Goal: Navigation & Orientation: Find specific page/section

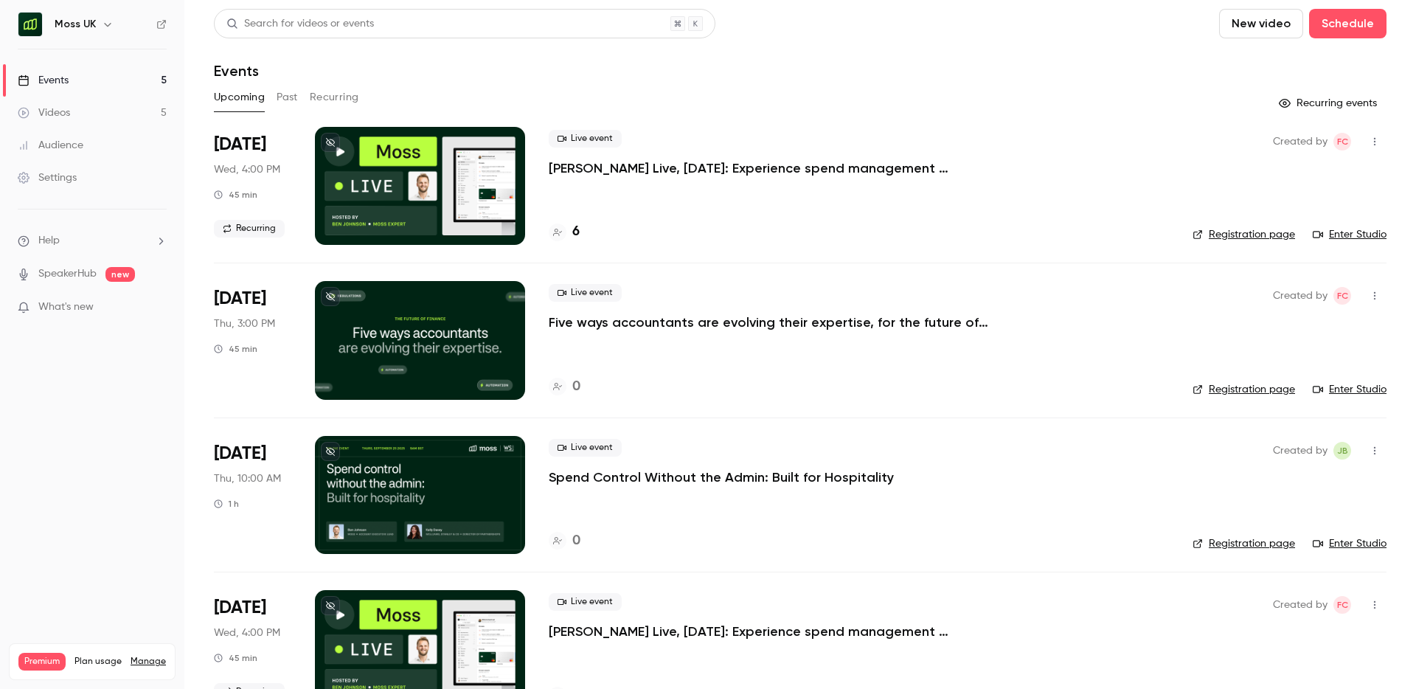
click at [284, 98] on button "Past" at bounding box center [287, 98] width 21 height 24
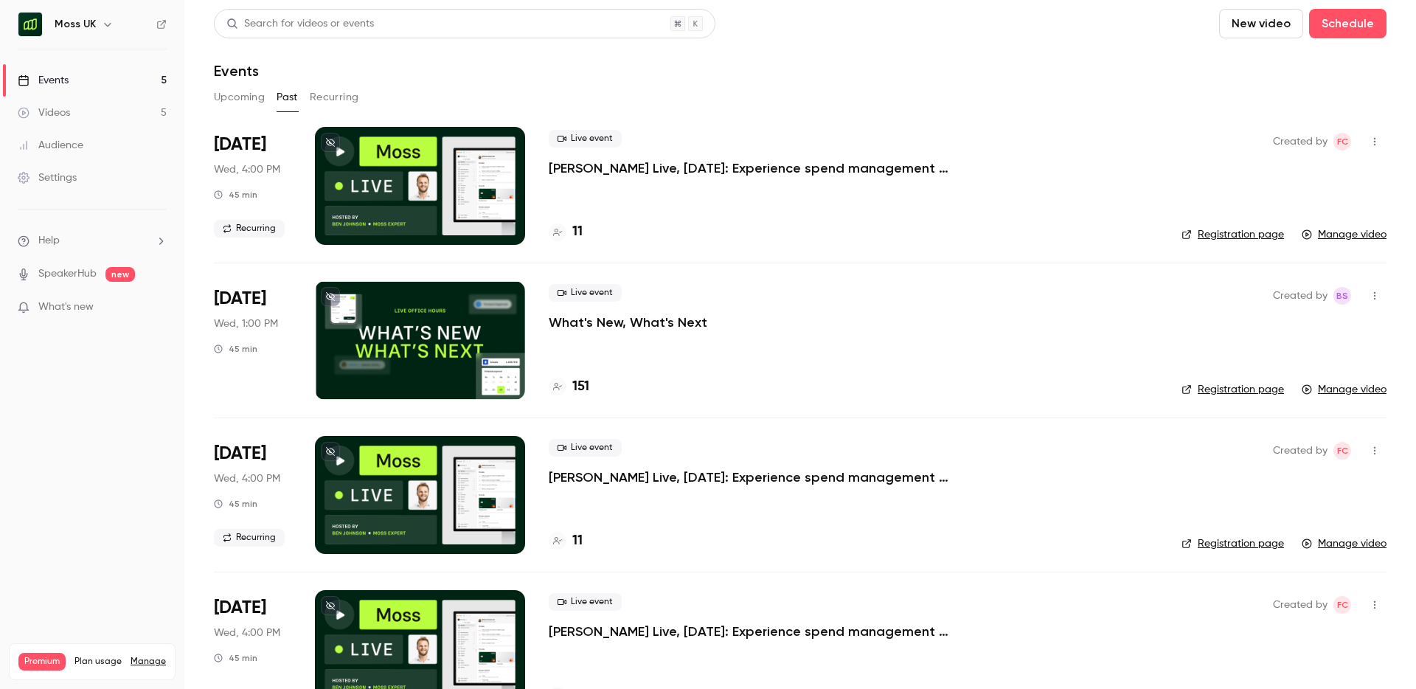
click at [1353, 233] on link "Manage video" at bounding box center [1344, 234] width 85 height 15
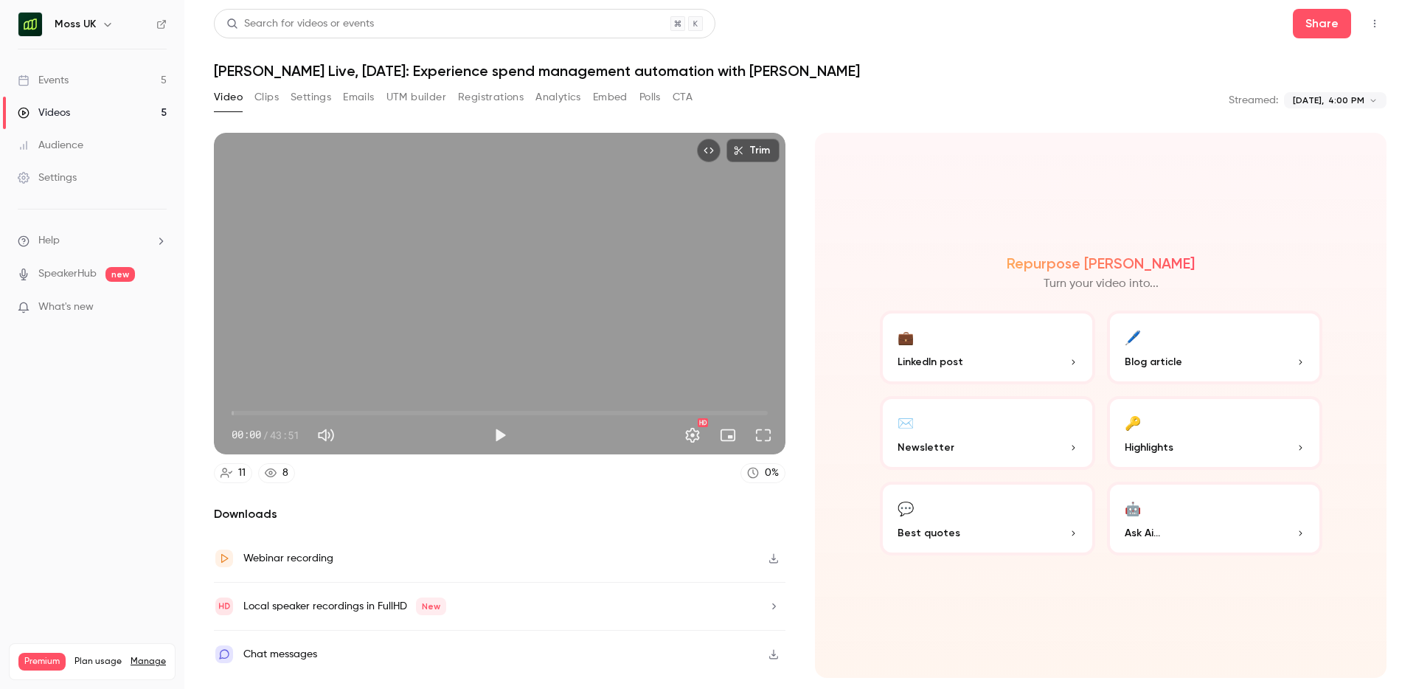
click at [769, 556] on icon "button" at bounding box center [774, 558] width 12 height 10
click at [266, 96] on button "Clips" at bounding box center [266, 98] width 24 height 24
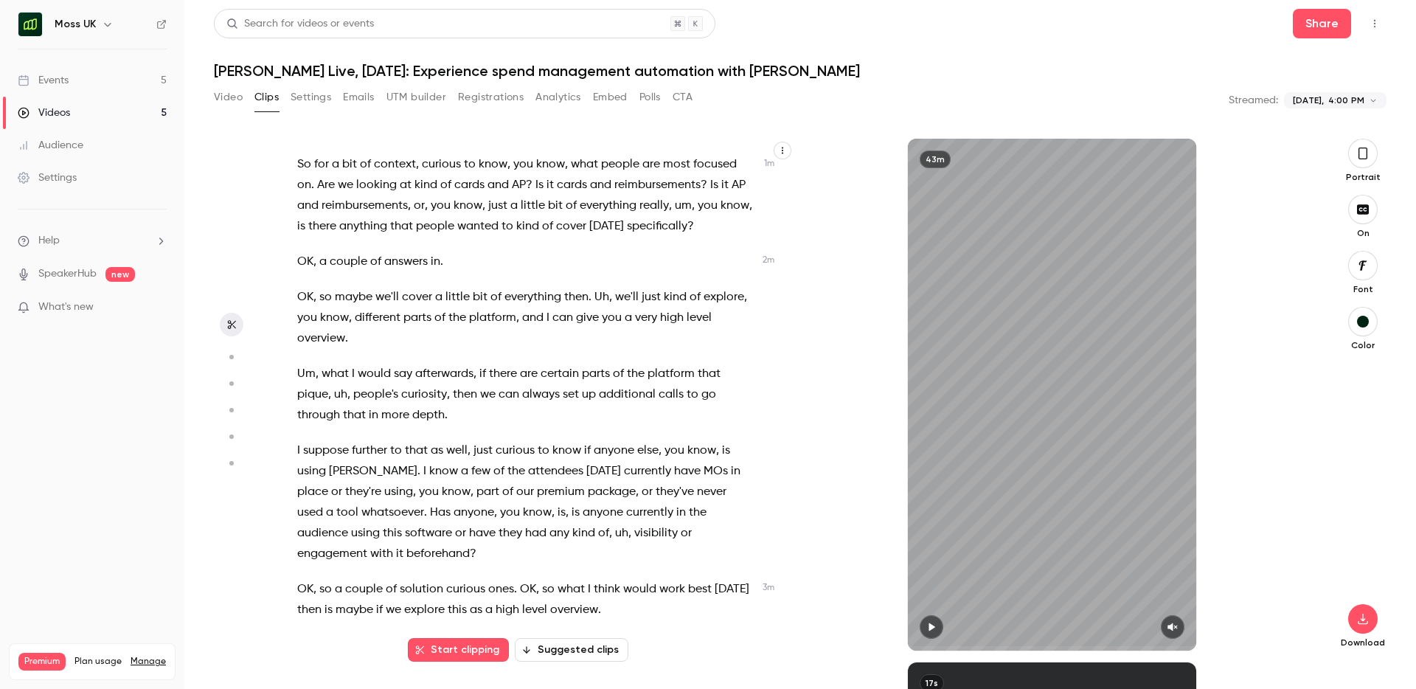
scroll to position [556, 0]
click at [578, 646] on button "Suggested clips" at bounding box center [572, 650] width 114 height 24
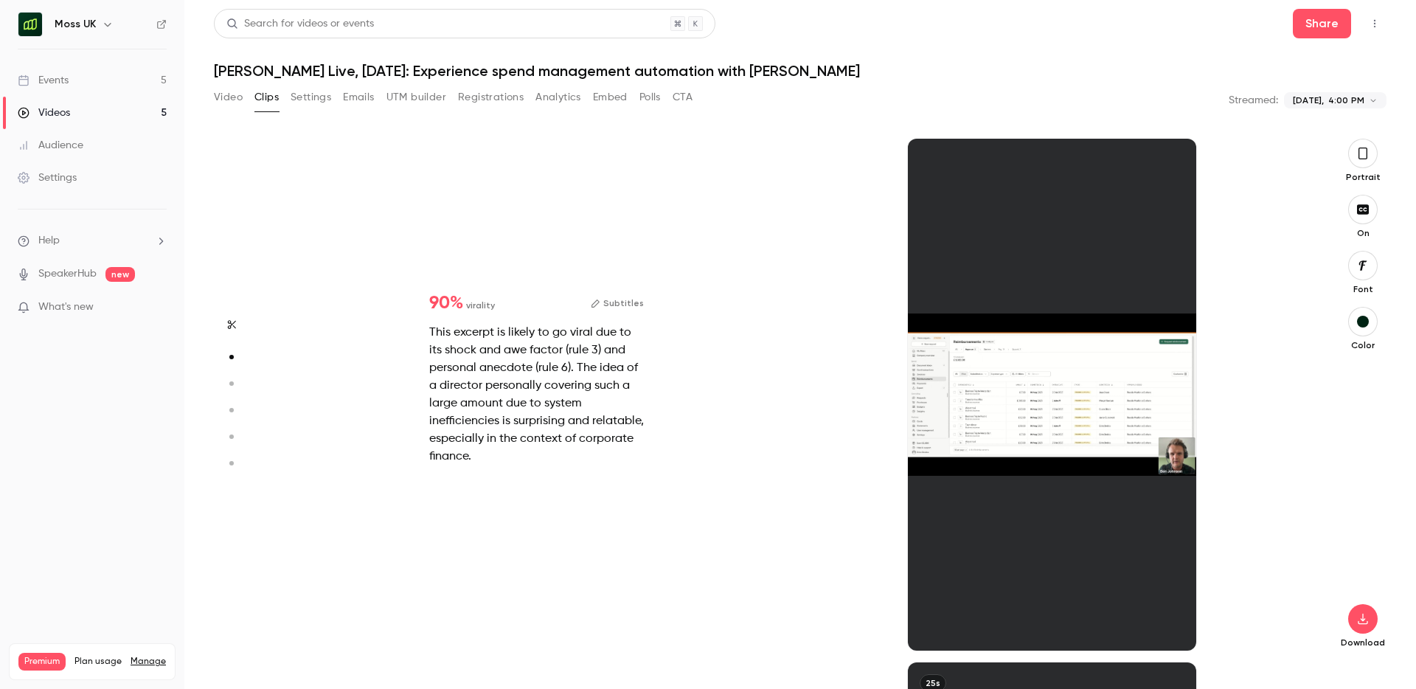
scroll to position [524, 0]
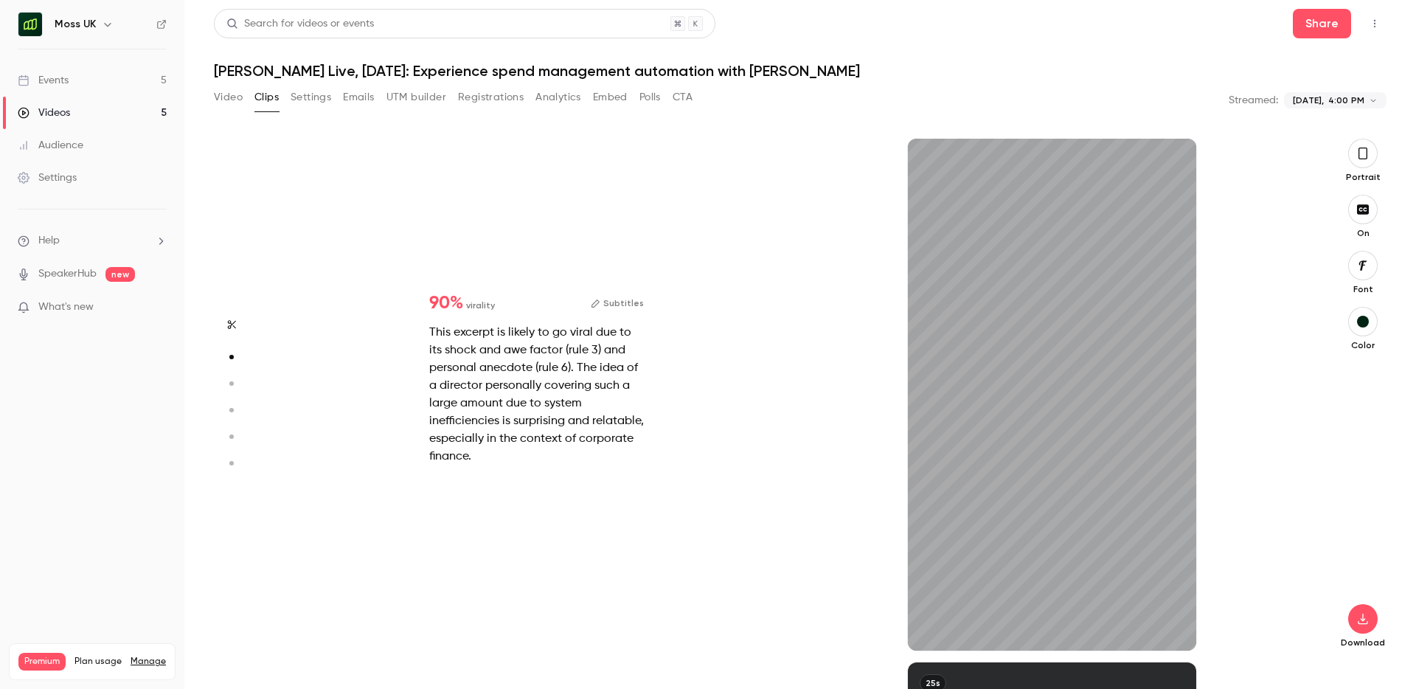
type input "*"
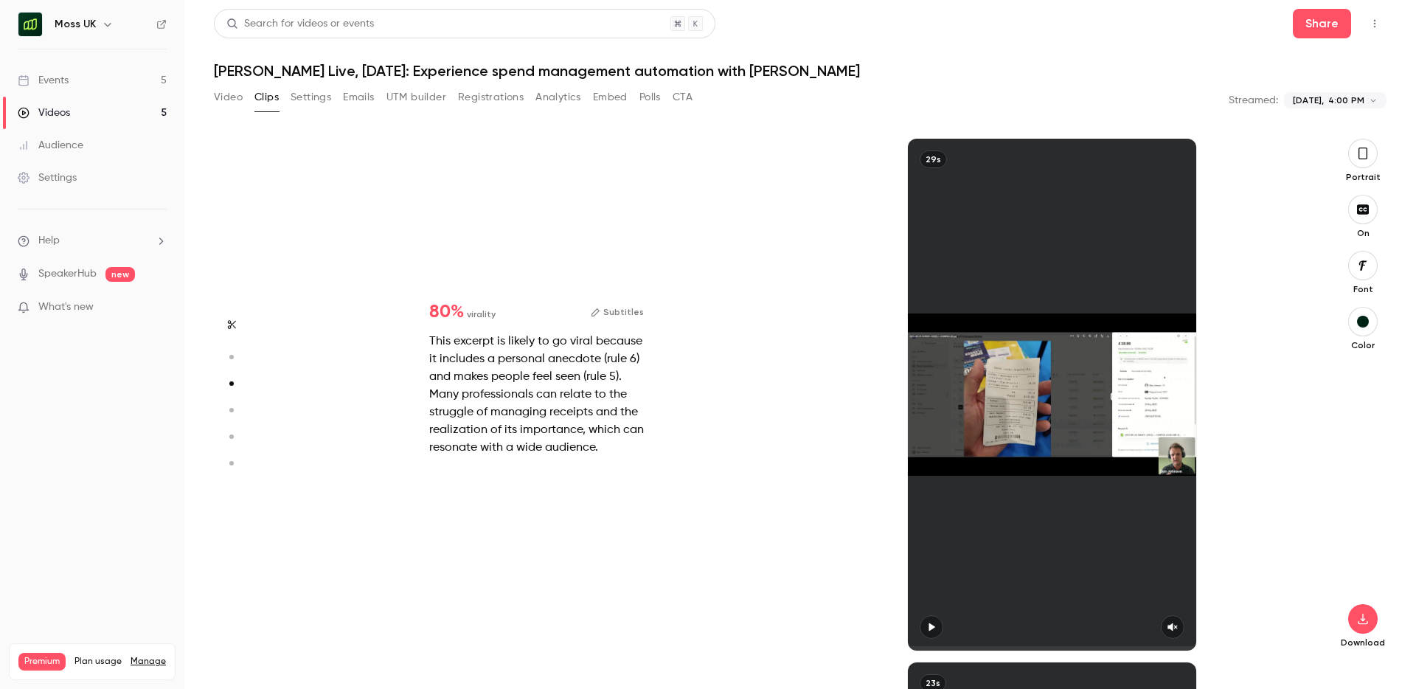
type input "*"
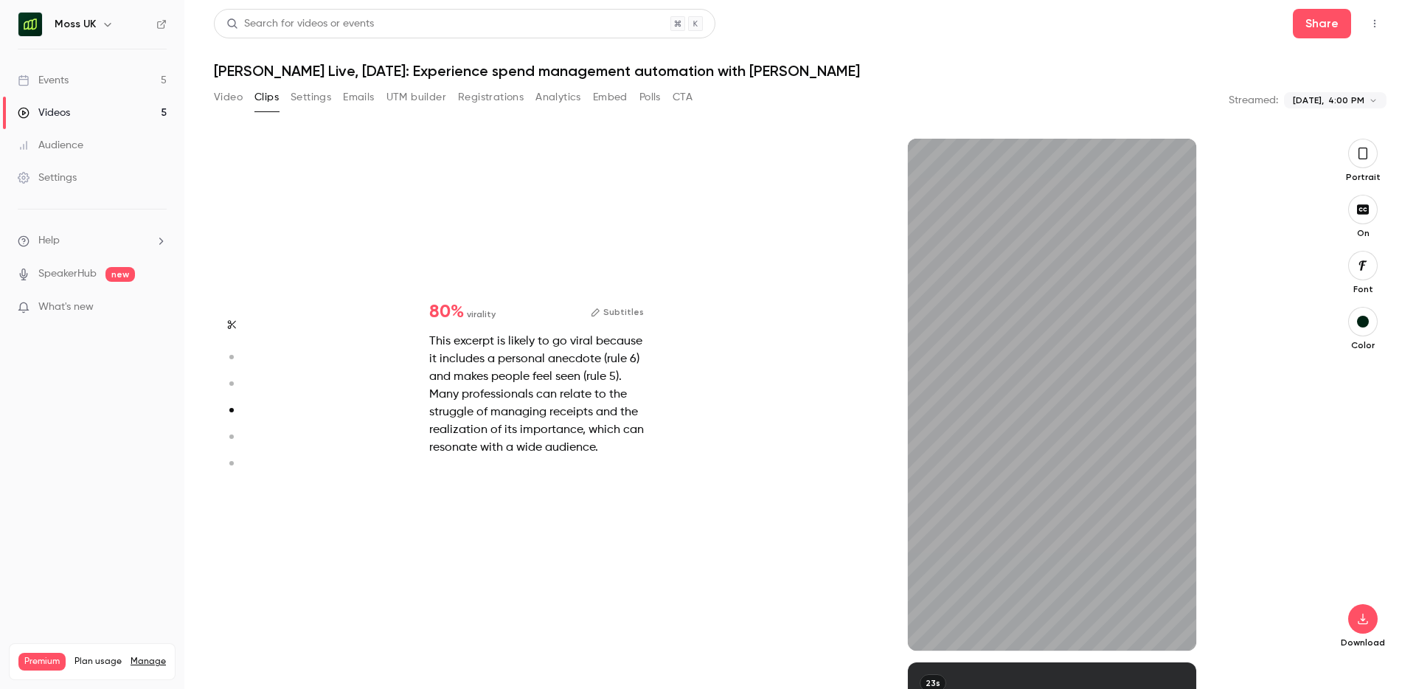
scroll to position [1571, 0]
type input "*"
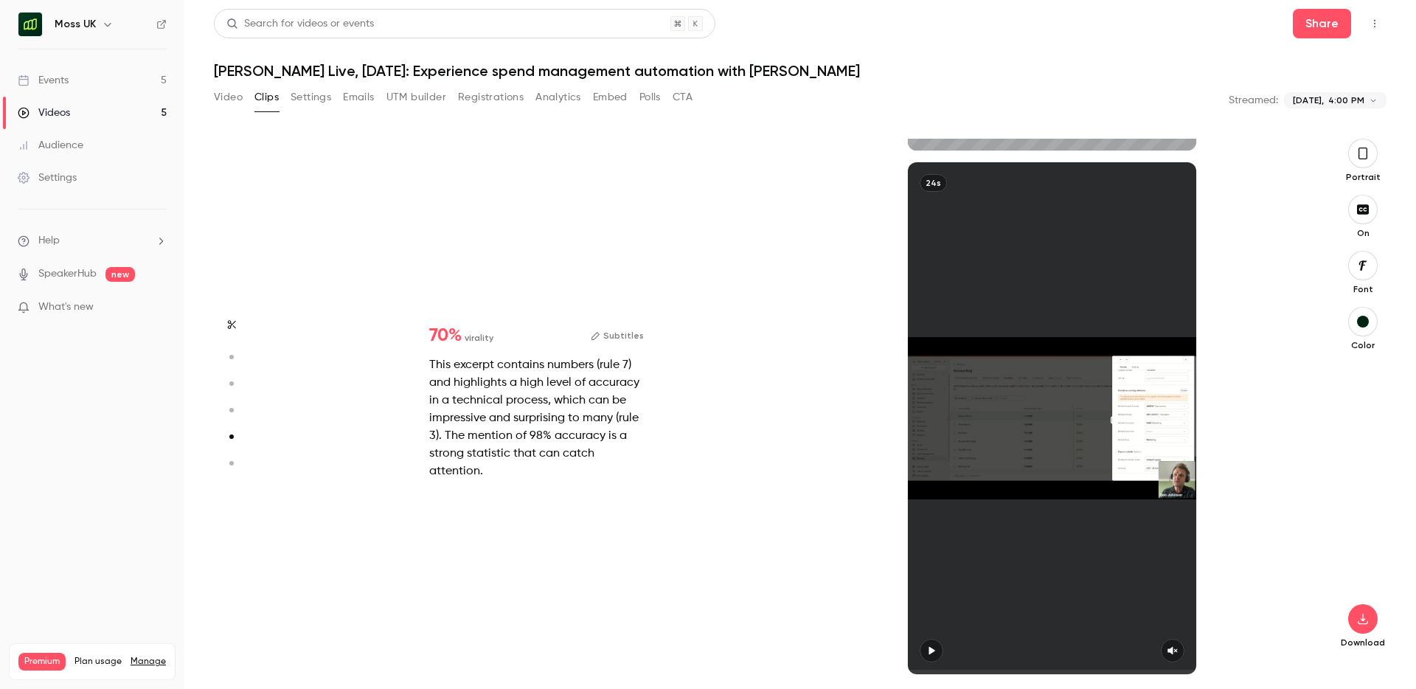
type input "*"
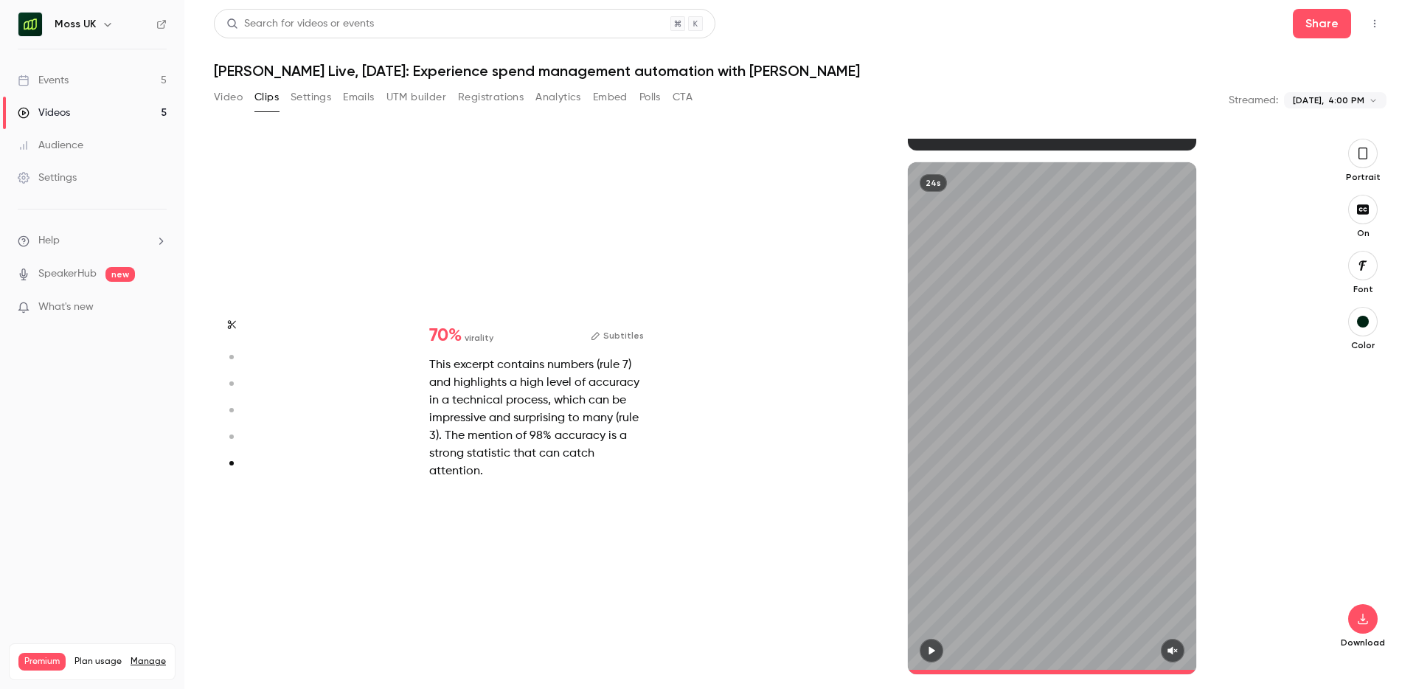
click at [94, 32] on div "Moss UK" at bounding box center [100, 24] width 90 height 18
click at [99, 25] on button "button" at bounding box center [108, 24] width 18 height 18
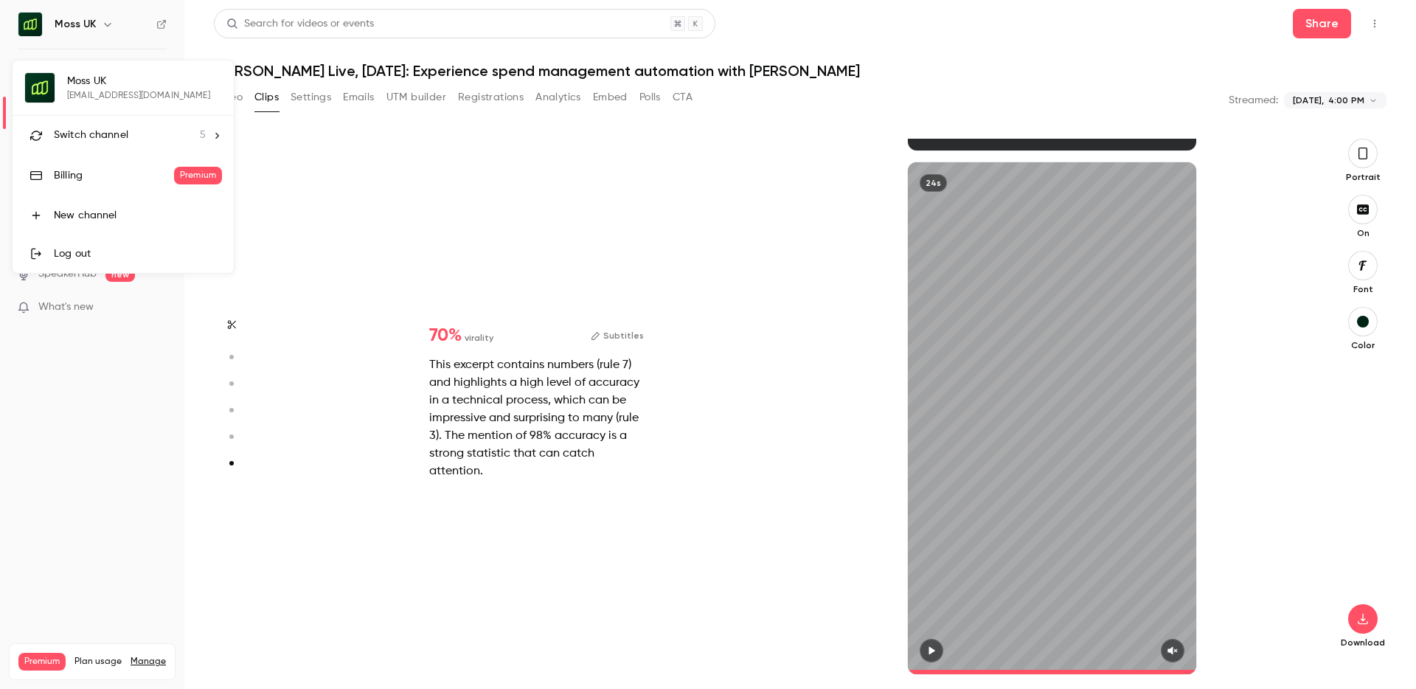
type input "****"
click at [88, 136] on span "Switch channel" at bounding box center [91, 135] width 74 height 15
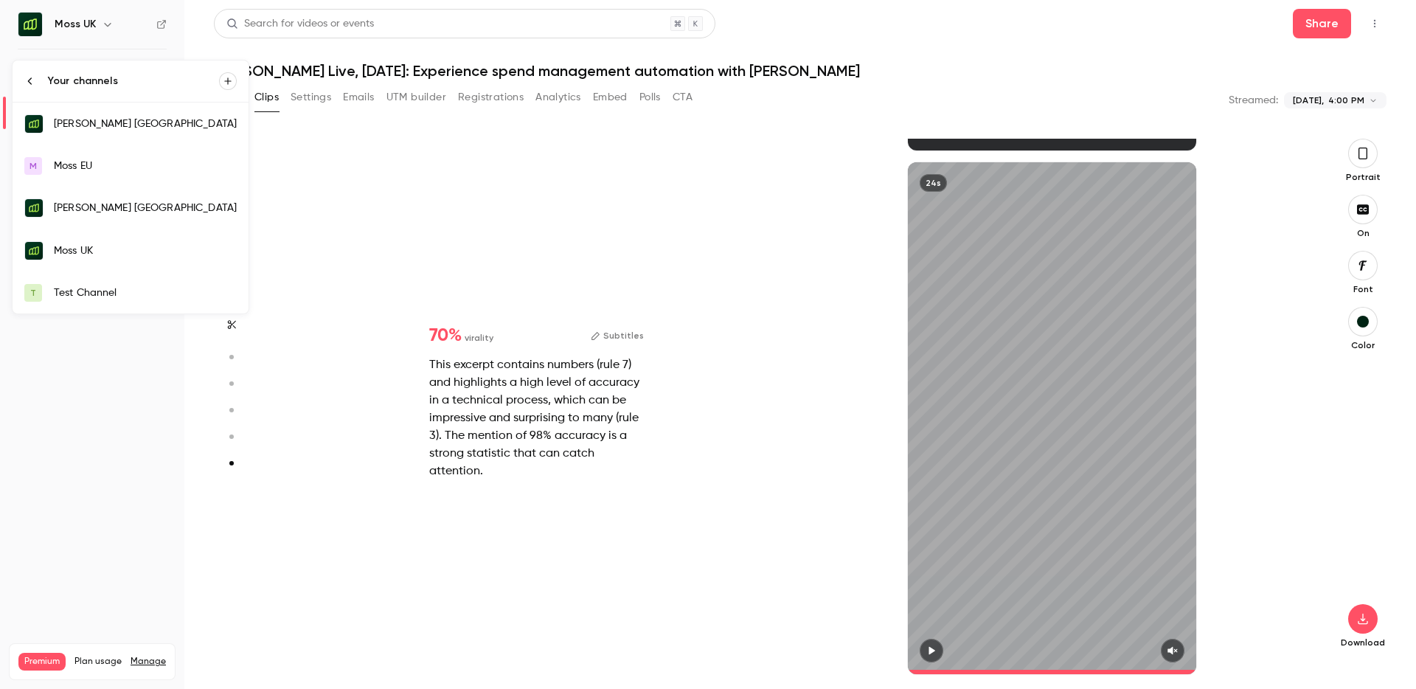
click at [89, 127] on div "[PERSON_NAME] [GEOGRAPHIC_DATA]" at bounding box center [145, 124] width 183 height 15
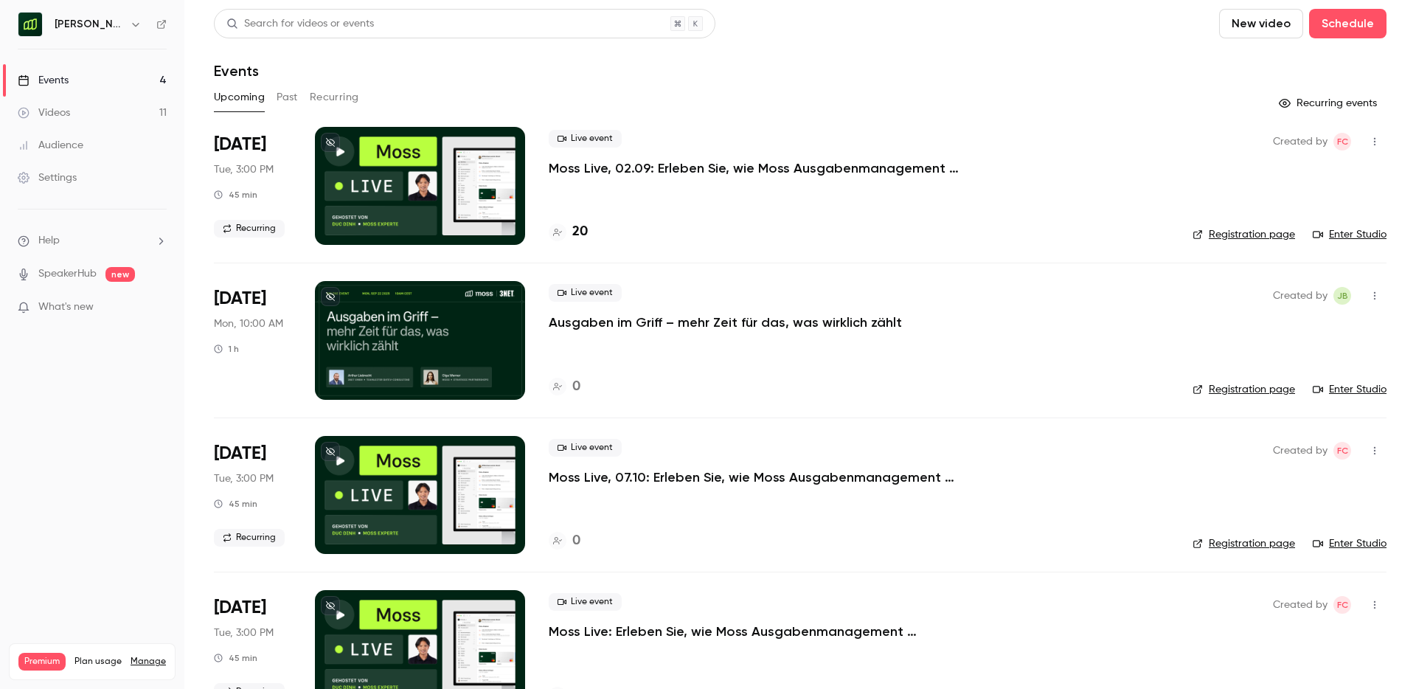
click at [94, 27] on h6 "[PERSON_NAME] [GEOGRAPHIC_DATA]" at bounding box center [89, 24] width 69 height 15
click at [123, 25] on h6 "[PERSON_NAME] [GEOGRAPHIC_DATA]" at bounding box center [89, 24] width 69 height 15
click at [128, 25] on button "button" at bounding box center [136, 24] width 18 height 18
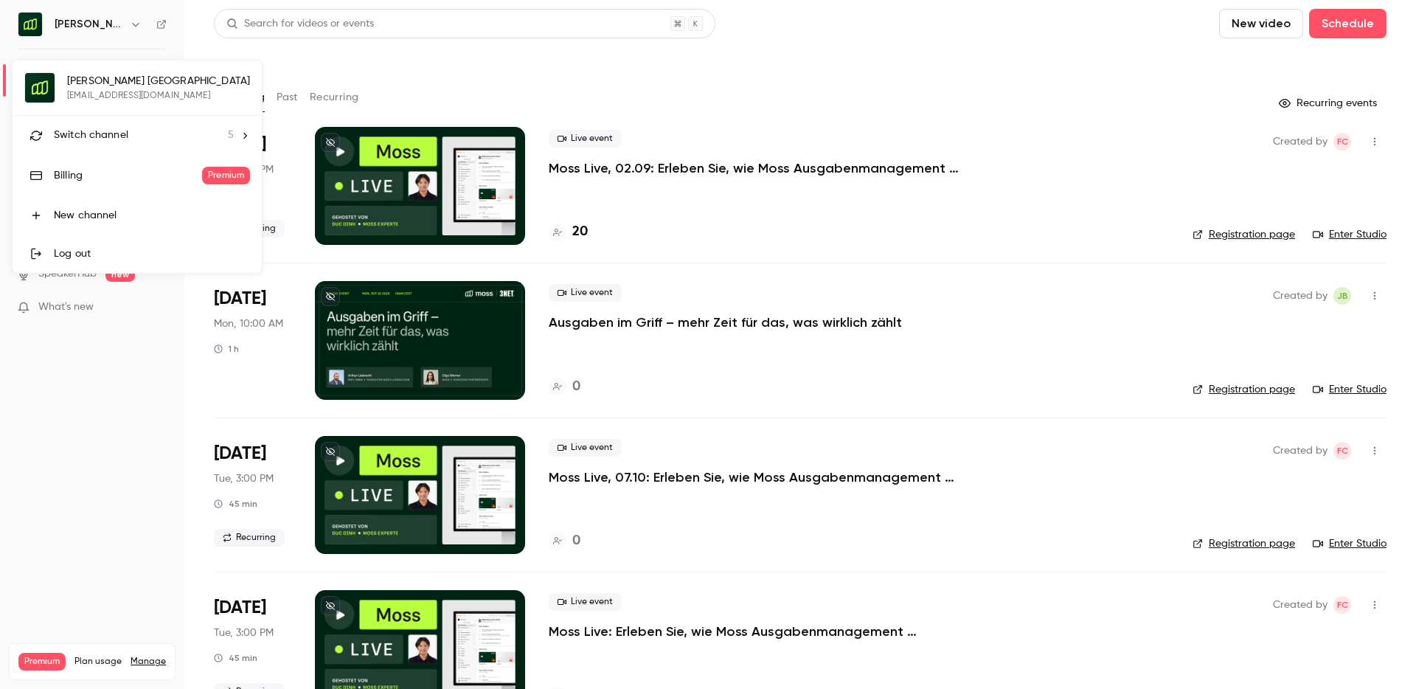
click at [82, 150] on li "Switch channel 5" at bounding box center [137, 135] width 249 height 39
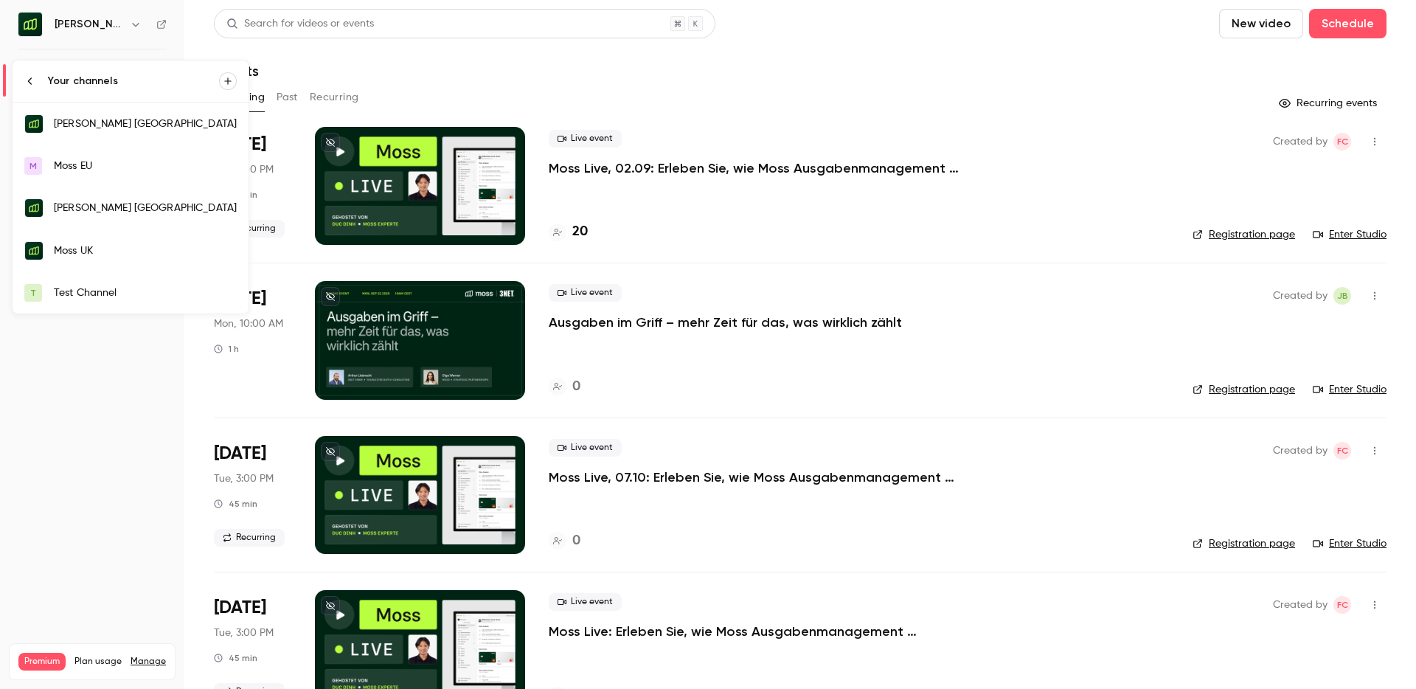
click at [89, 252] on div "Moss UK" at bounding box center [145, 250] width 183 height 15
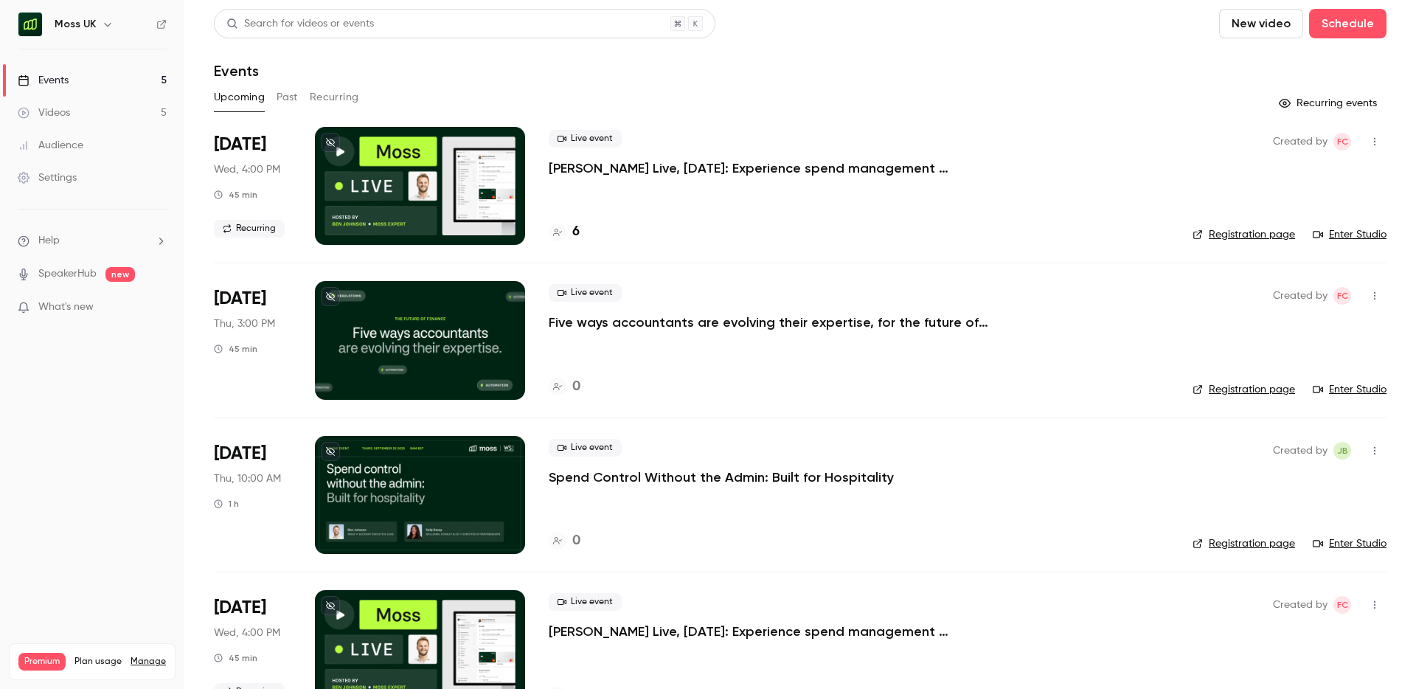
click at [105, 23] on icon "button" at bounding box center [108, 24] width 12 height 12
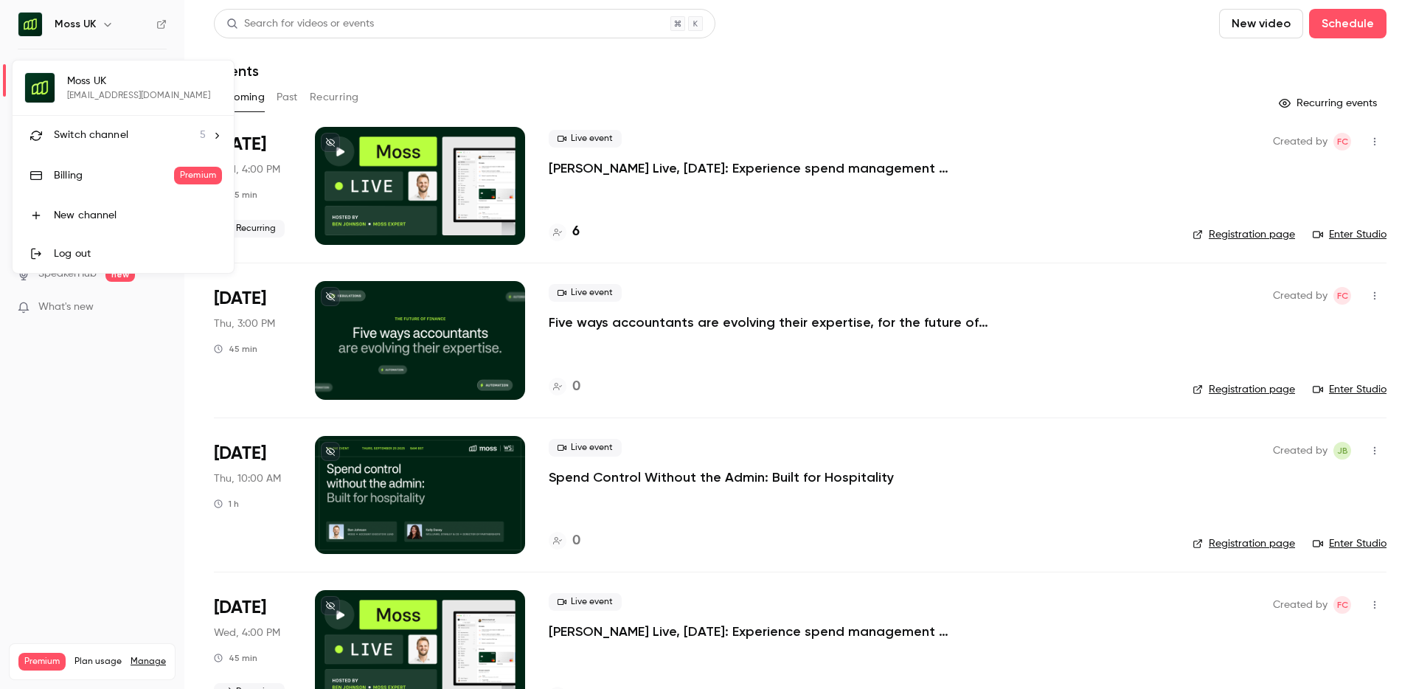
click at [108, 124] on li "Switch channel 5" at bounding box center [123, 135] width 221 height 39
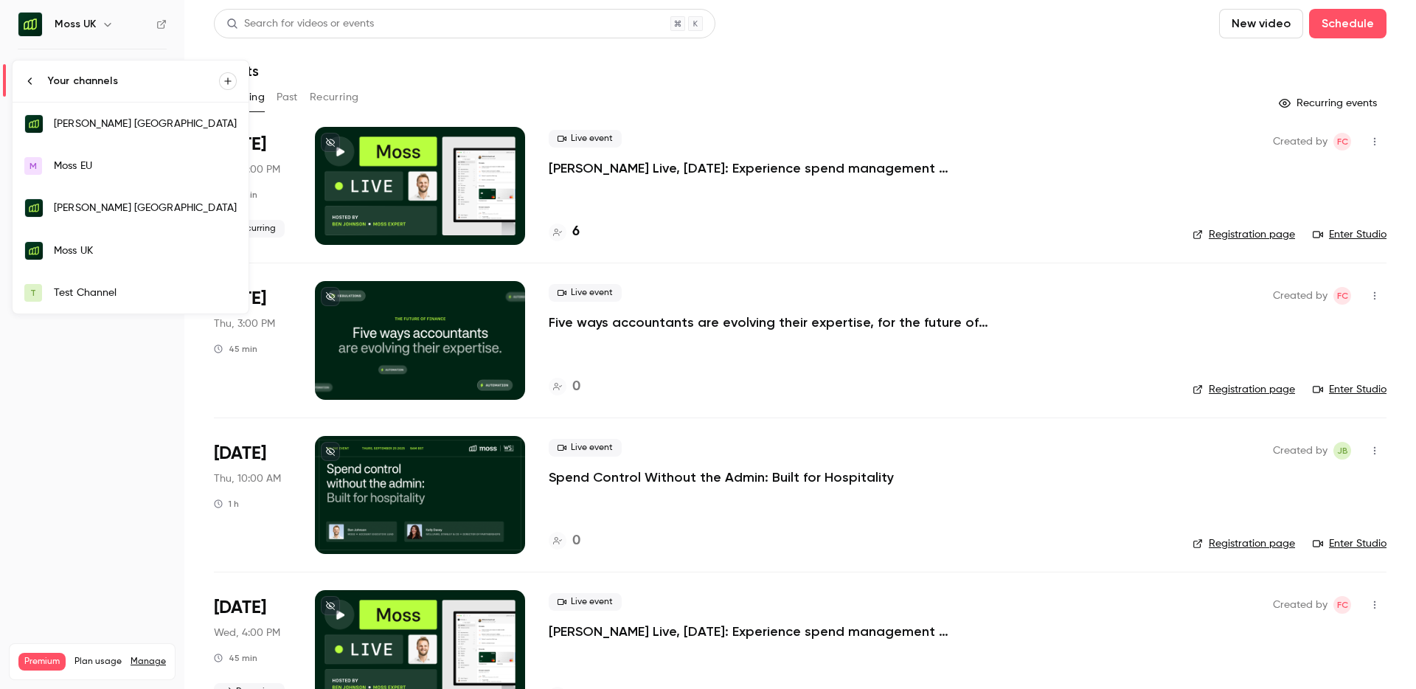
click at [128, 136] on link "[PERSON_NAME] [GEOGRAPHIC_DATA]" at bounding box center [131, 124] width 236 height 43
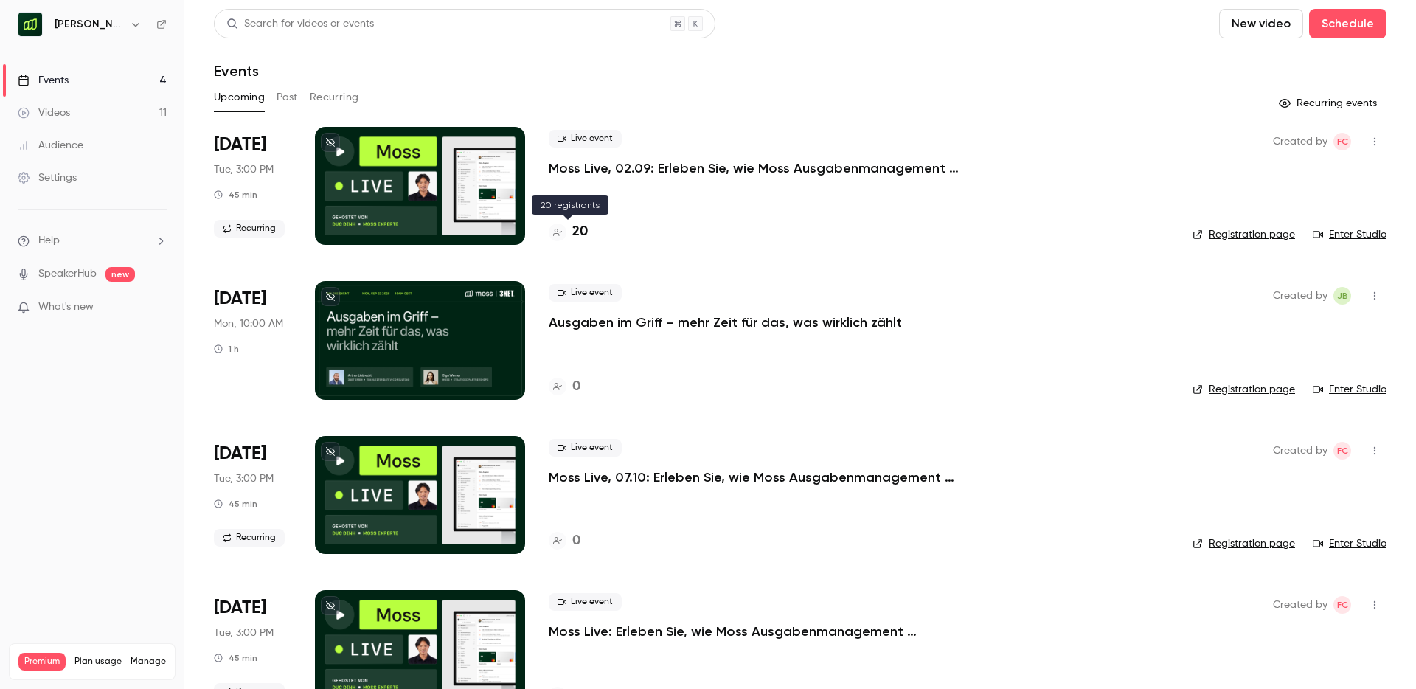
click at [577, 232] on h4 "20" at bounding box center [579, 232] width 15 height 20
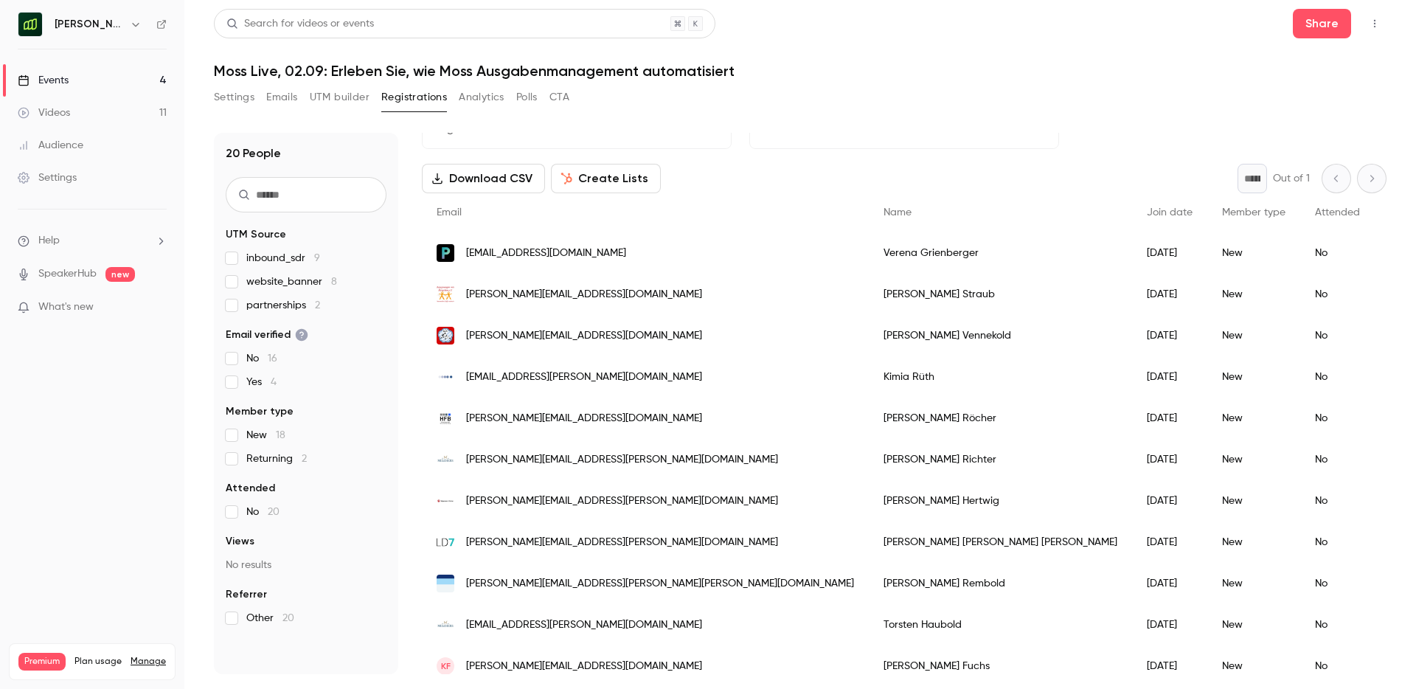
scroll to position [25, 0]
